Goal: Transaction & Acquisition: Purchase product/service

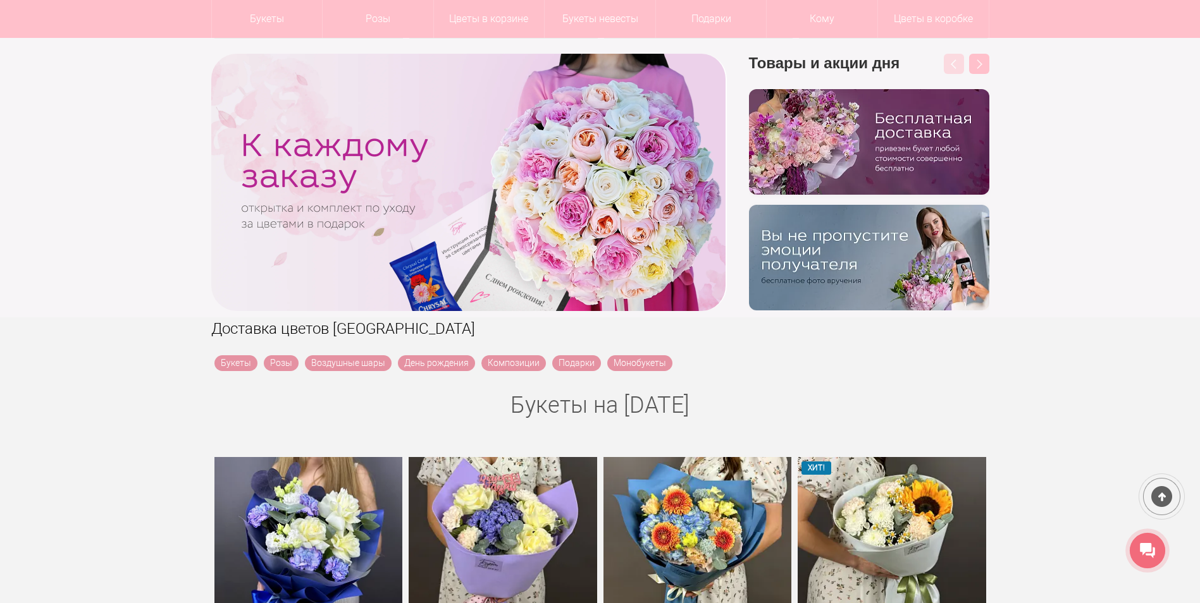
scroll to position [126, 0]
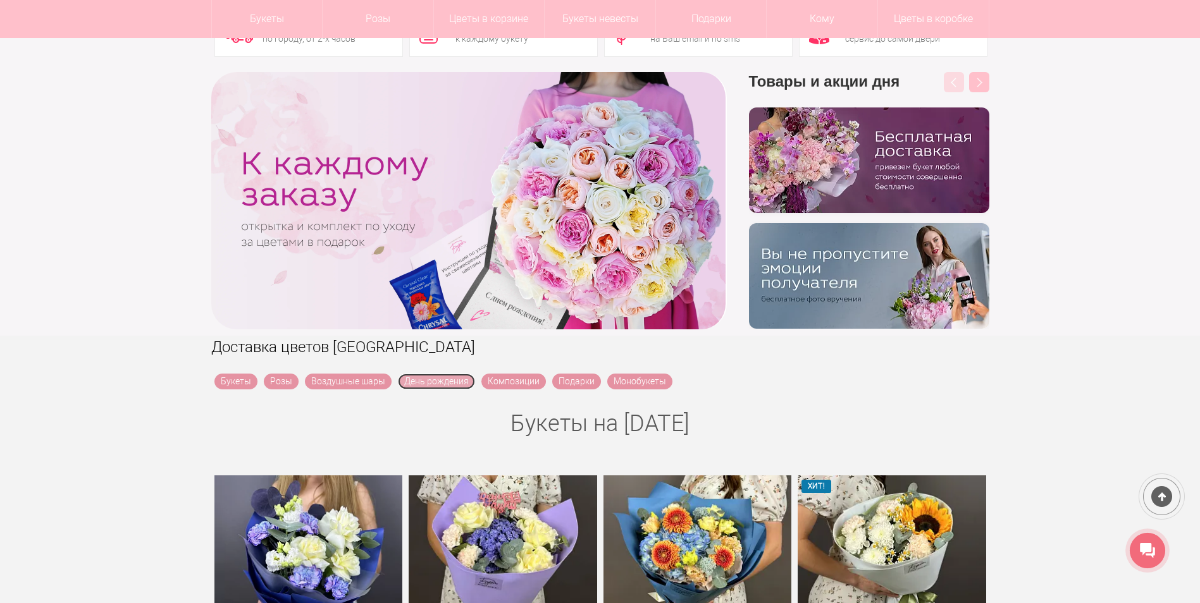
click at [430, 379] on link "День рождения" at bounding box center [436, 382] width 77 height 16
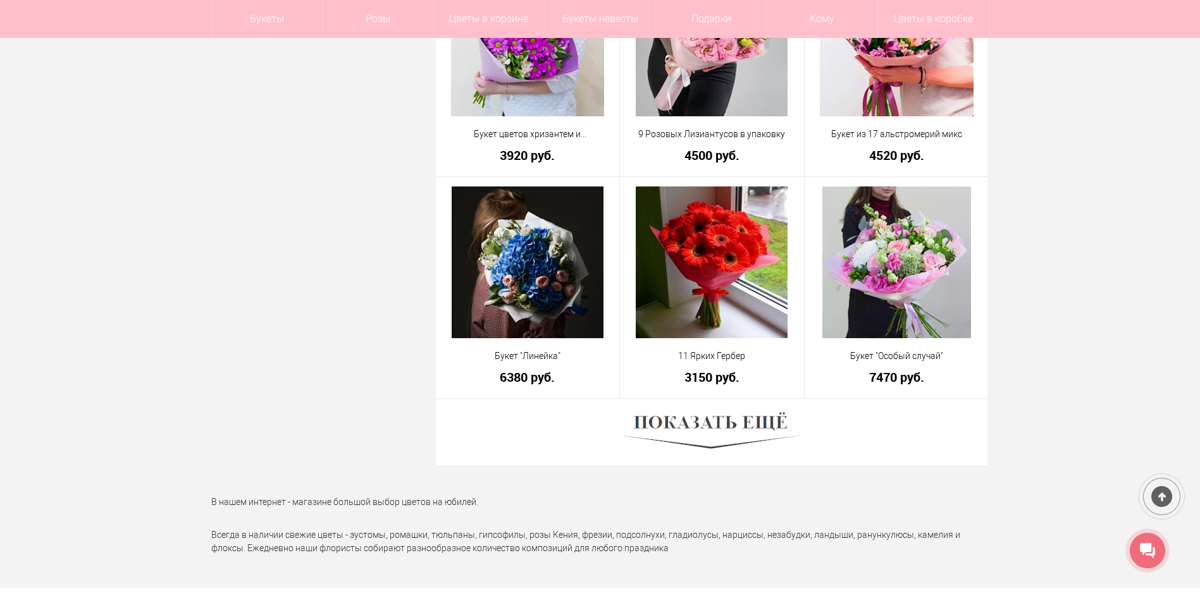
scroll to position [3415, 0]
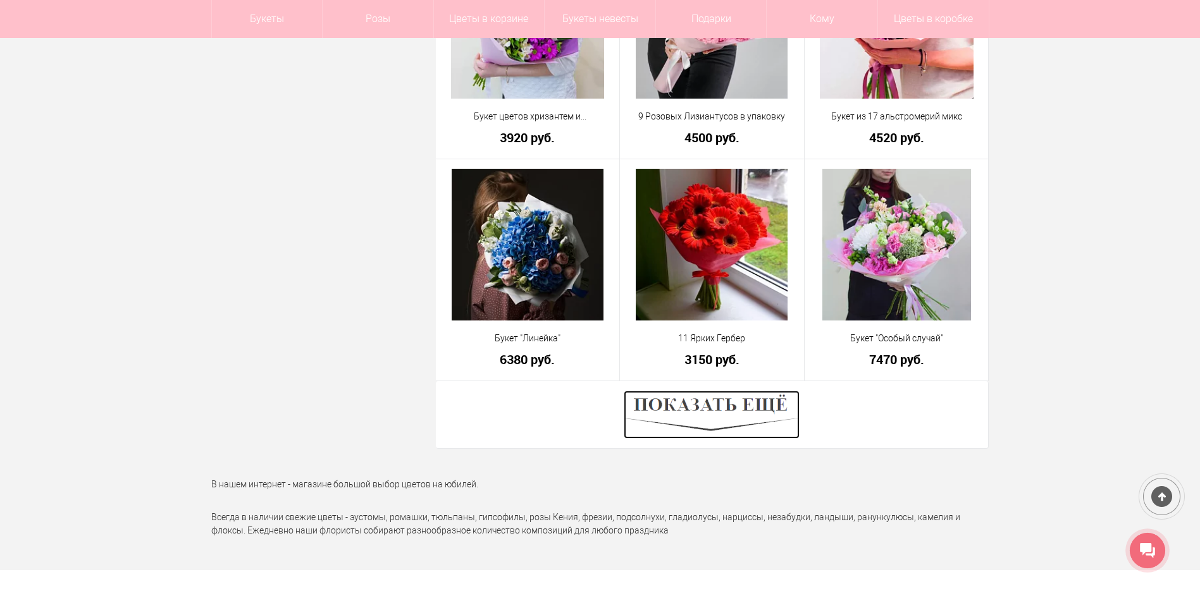
click at [716, 397] on img at bounding box center [712, 415] width 176 height 48
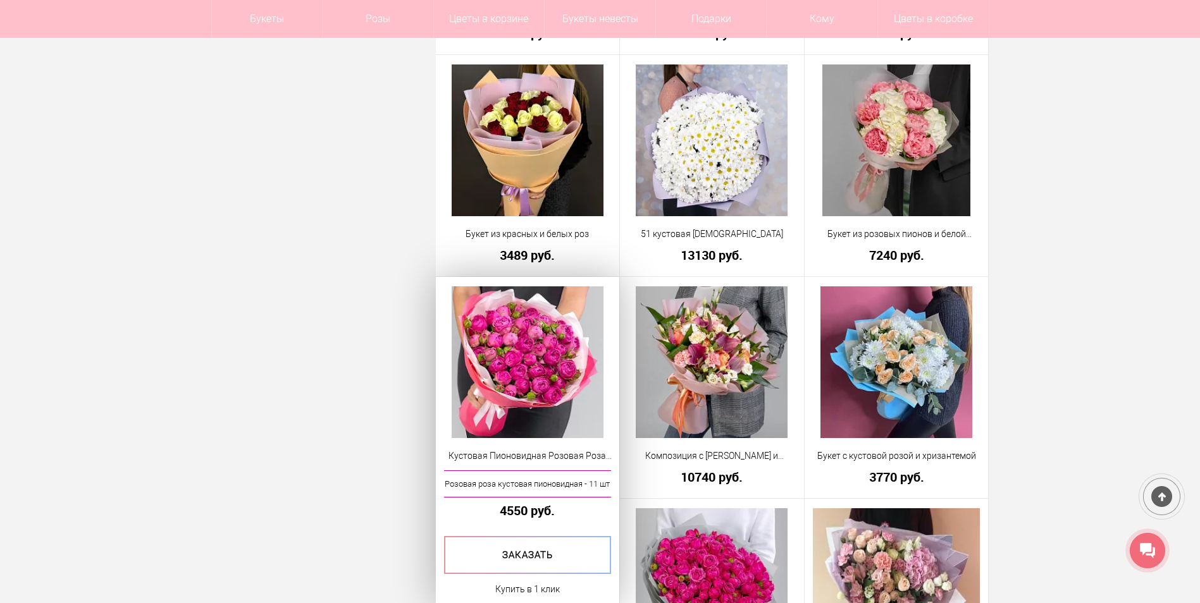
scroll to position [2656, 0]
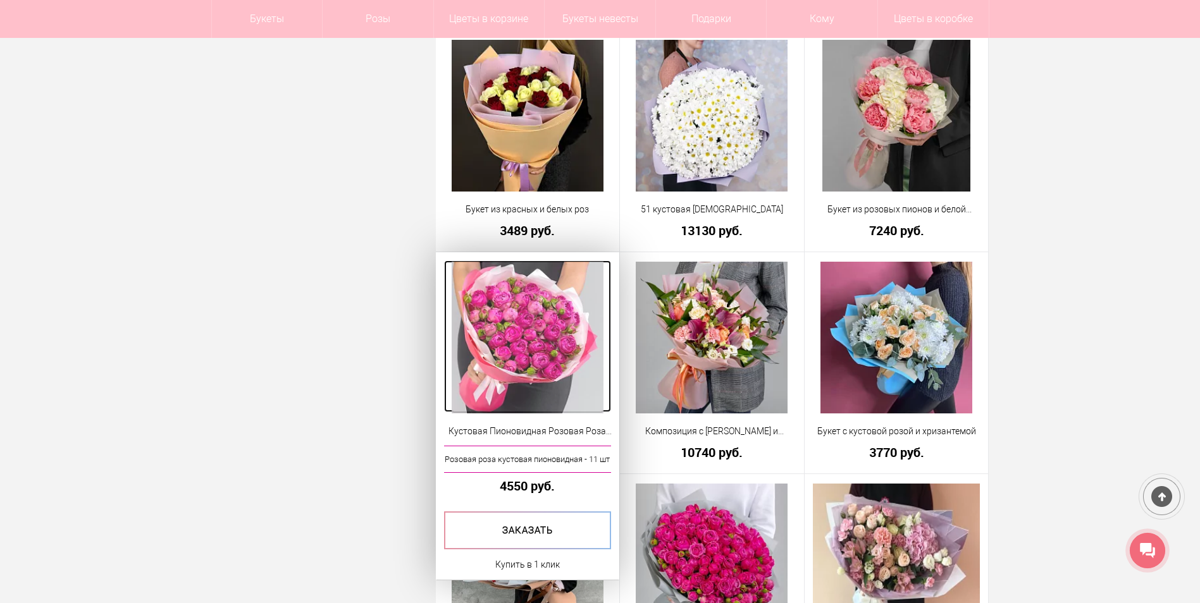
click at [532, 324] on img at bounding box center [528, 338] width 152 height 152
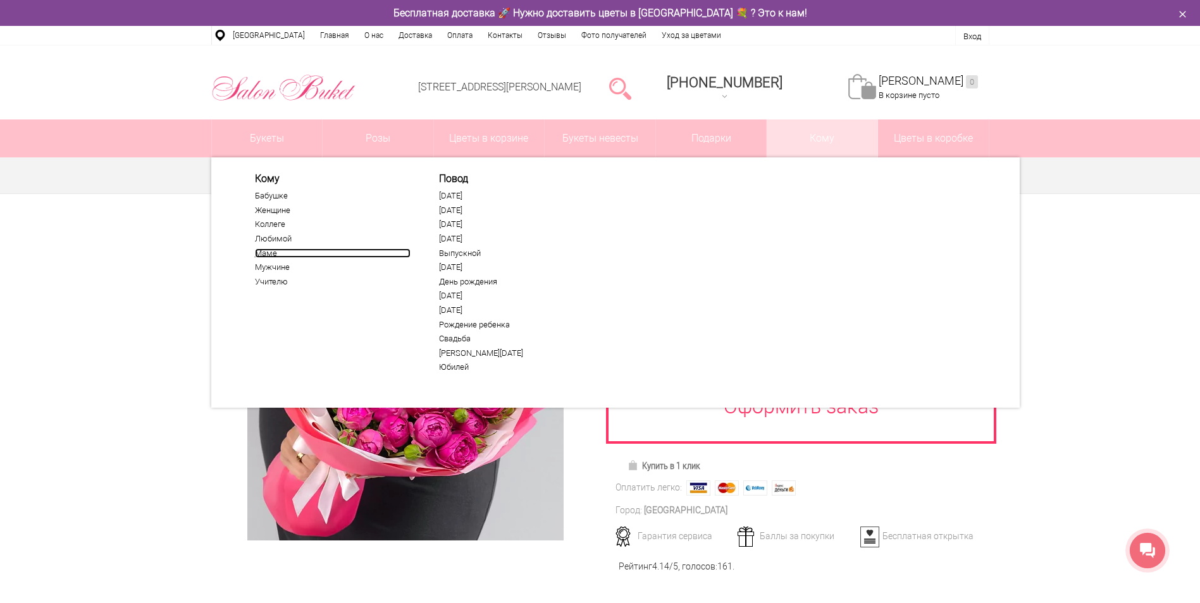
click at [260, 253] on link "Маме" at bounding box center [333, 254] width 156 height 10
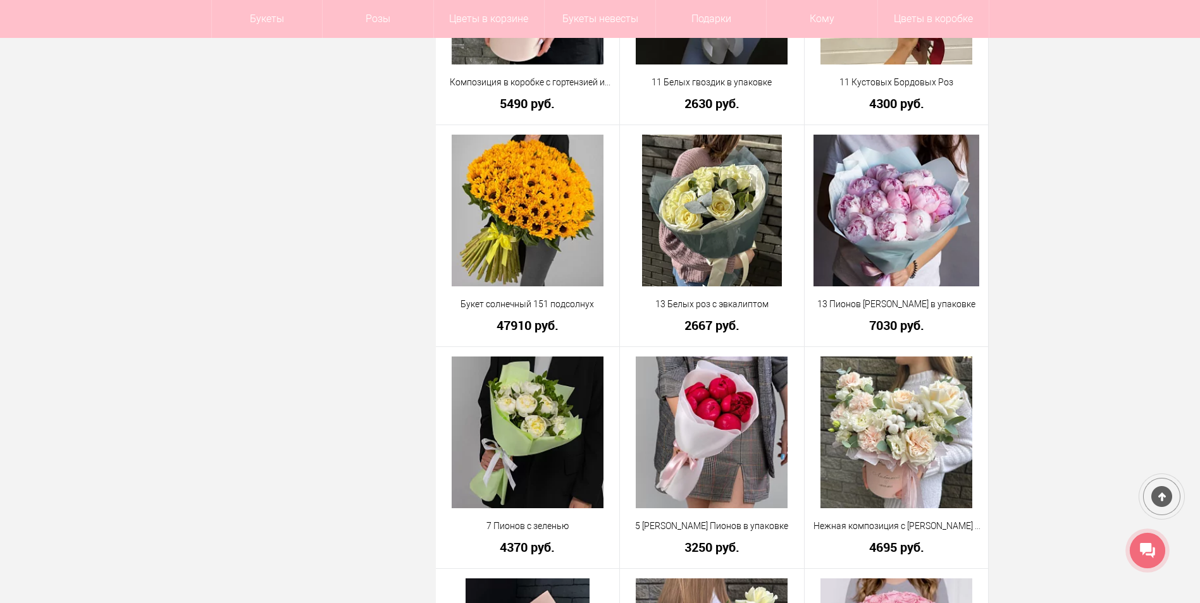
scroll to position [2656, 0]
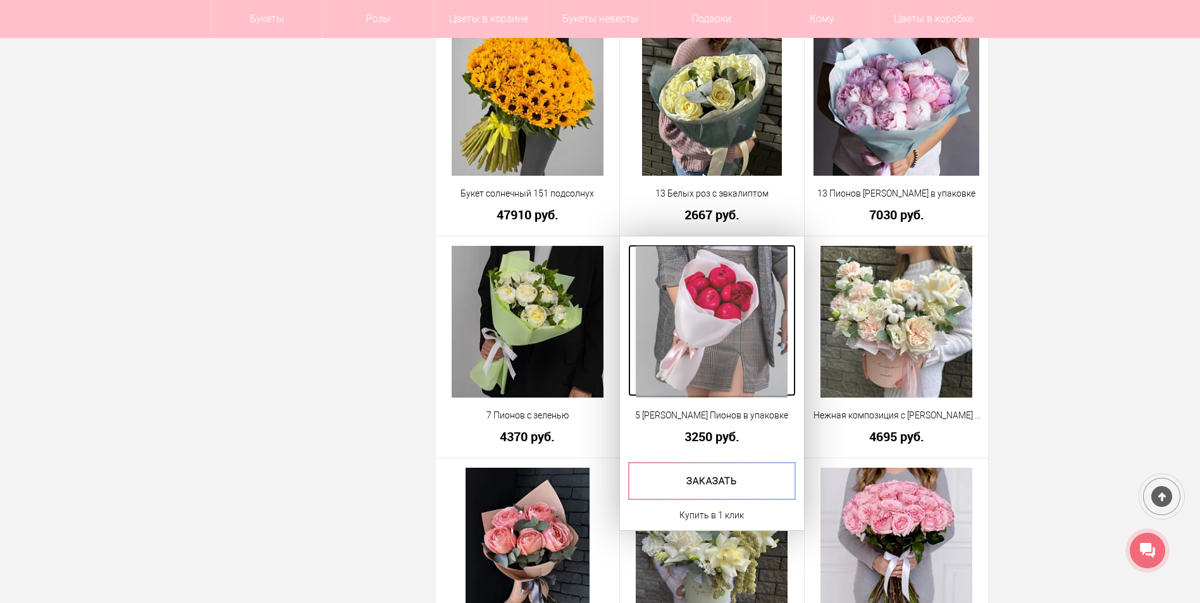
click at [716, 293] on img at bounding box center [712, 322] width 152 height 152
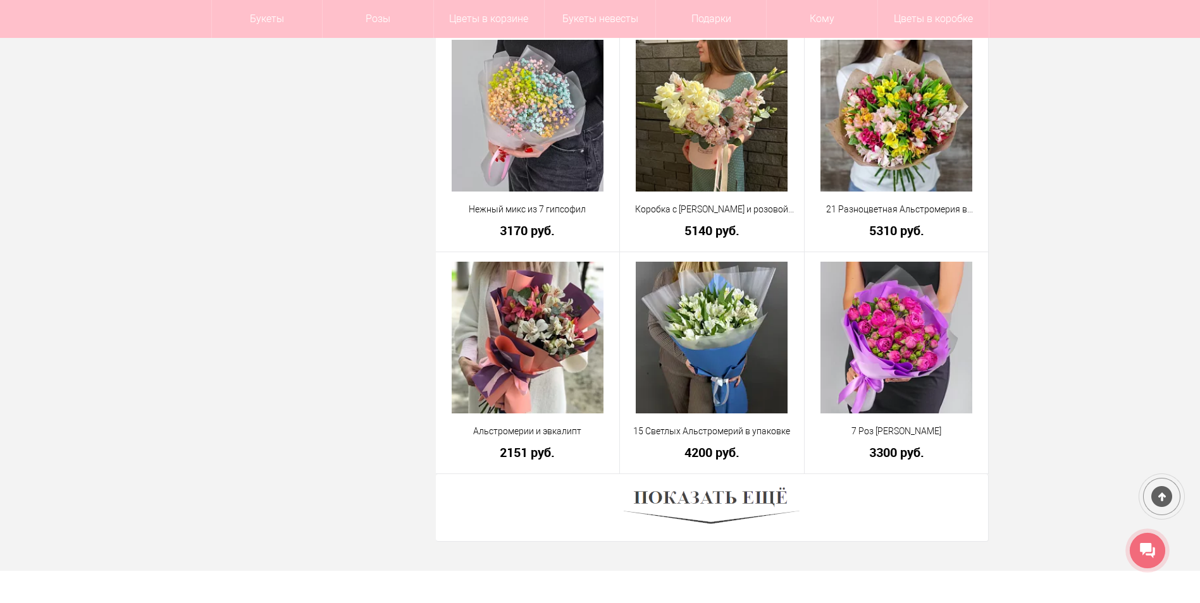
scroll to position [3390, 0]
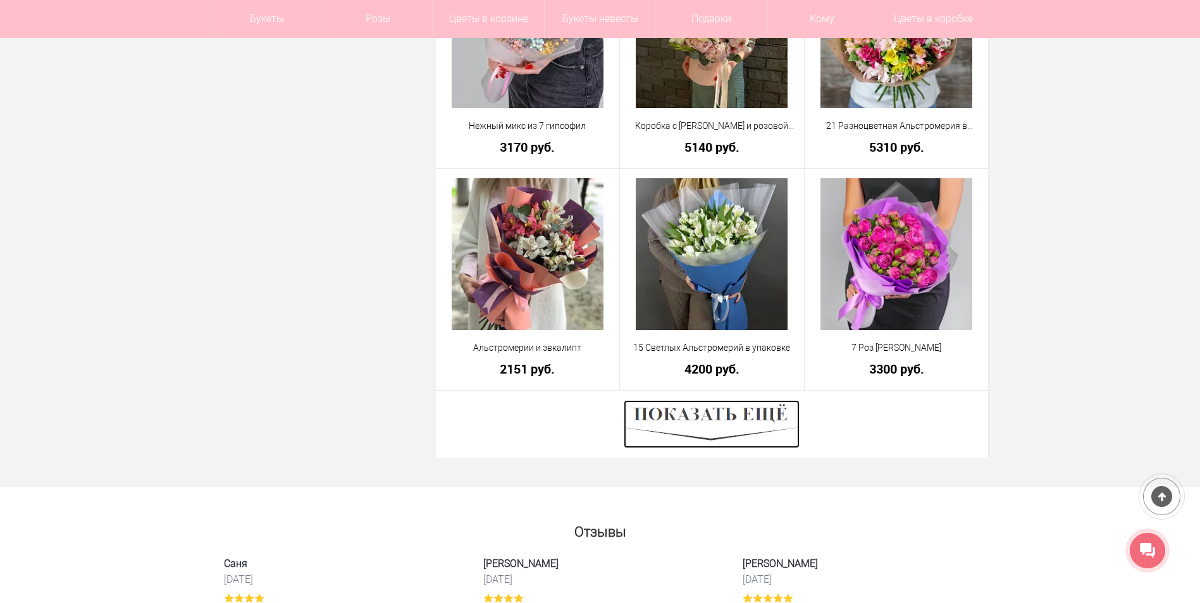
click at [713, 421] on img at bounding box center [712, 424] width 176 height 48
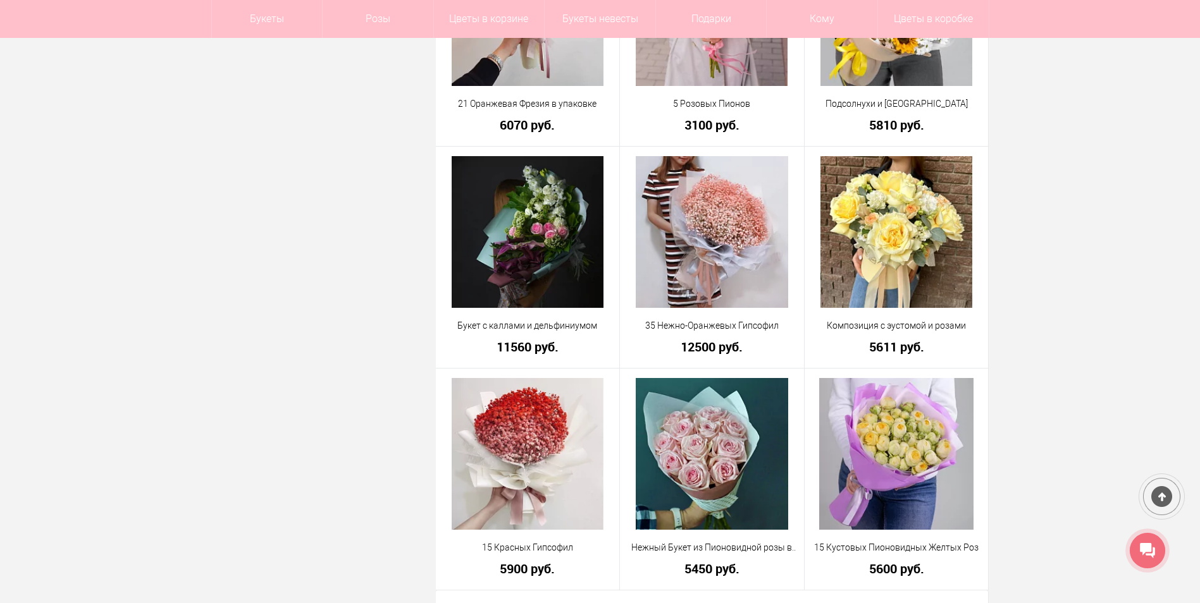
scroll to position [7058, 0]
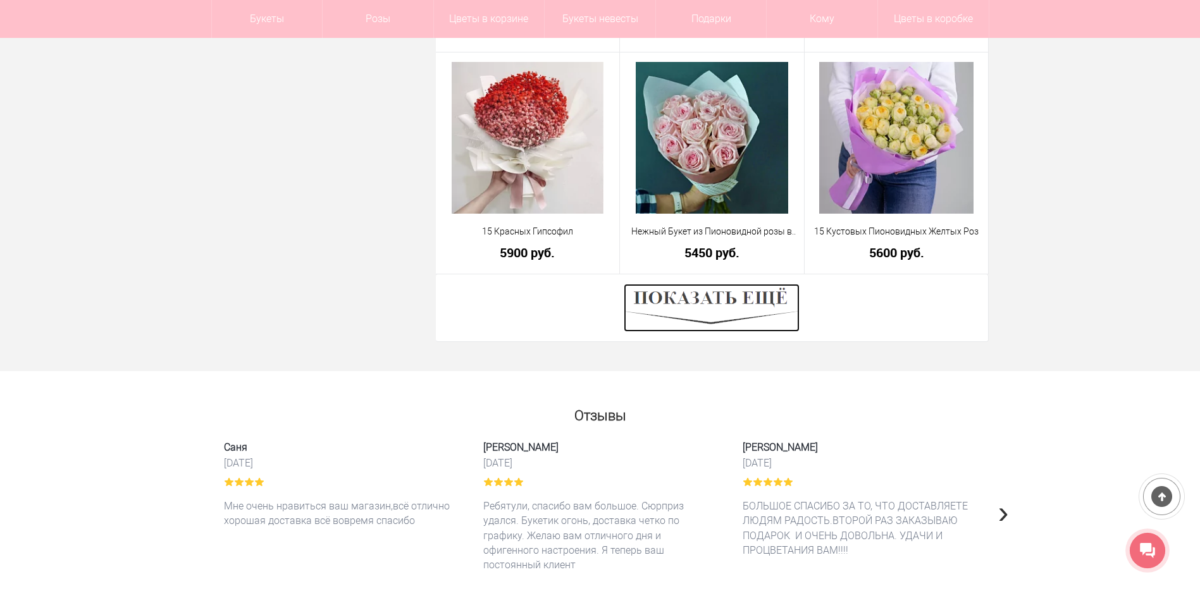
click at [706, 301] on img at bounding box center [712, 308] width 176 height 48
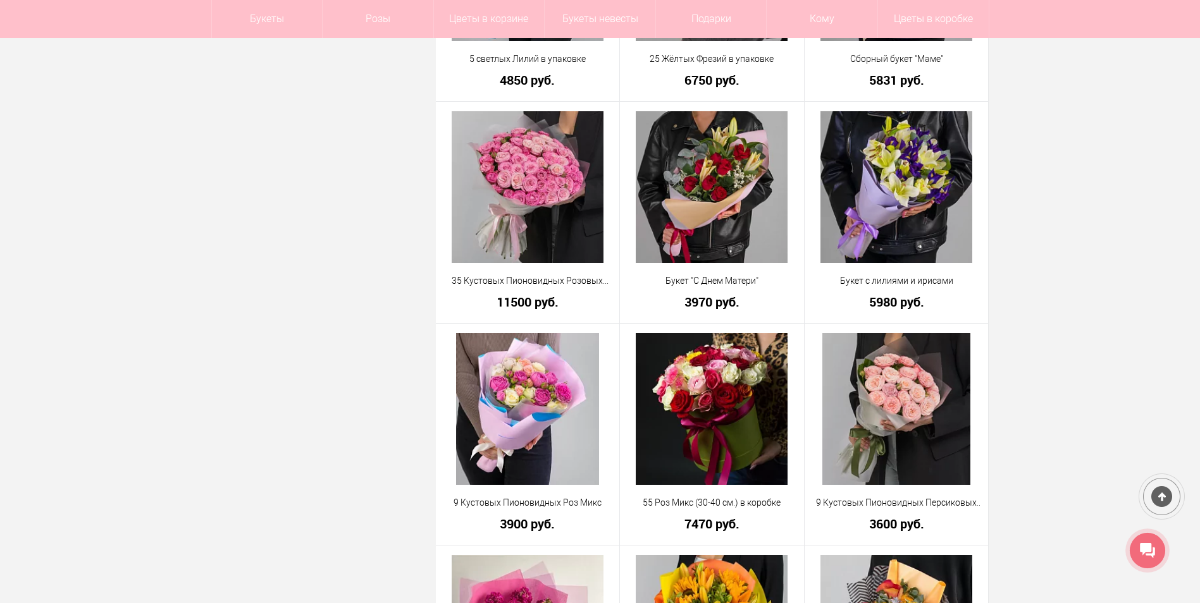
scroll to position [7943, 0]
